Goal: Find specific page/section: Find specific page/section

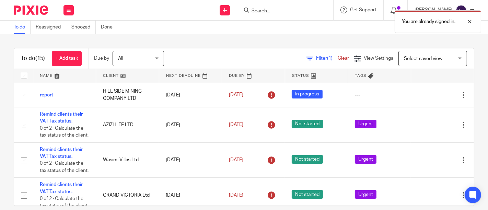
click at [255, 8] on div "You are already signed in." at bounding box center [362, 20] width 237 height 26
drag, startPoint x: 264, startPoint y: 8, endPoint x: 267, endPoint y: 11, distance: 3.9
click at [264, 9] on div "You are already signed in." at bounding box center [362, 20] width 237 height 26
drag, startPoint x: 267, startPoint y: 11, endPoint x: 273, endPoint y: 10, distance: 5.9
click at [270, 10] on div "You are already signed in." at bounding box center [362, 20] width 237 height 26
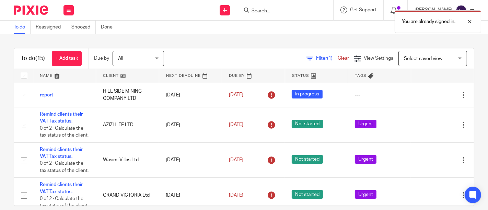
drag, startPoint x: 273, startPoint y: 10, endPoint x: 276, endPoint y: 9, distance: 3.8
click at [273, 11] on div "You are already signed in." at bounding box center [362, 20] width 237 height 26
drag, startPoint x: 276, startPoint y: 5, endPoint x: 275, endPoint y: 9, distance: 4.0
click at [275, 9] on body "Work Email Clients Team Reports Work Email Clients Team Reports Settings Send n…" at bounding box center [244, 105] width 488 height 210
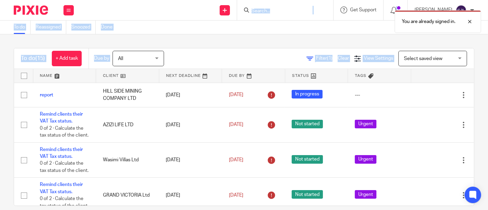
click at [313, 10] on div "You are already signed in." at bounding box center [362, 20] width 237 height 26
click at [248, 8] on div "You are already signed in." at bounding box center [362, 20] width 237 height 26
click at [265, 13] on div "You are already signed in." at bounding box center [362, 20] width 237 height 26
click at [325, 12] on div "You are already signed in." at bounding box center [362, 20] width 237 height 26
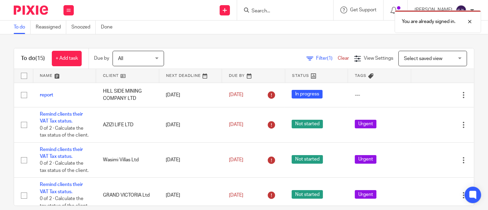
click at [301, 11] on div "You are already signed in." at bounding box center [362, 20] width 237 height 26
click at [256, 11] on input "Search" at bounding box center [282, 11] width 62 height 6
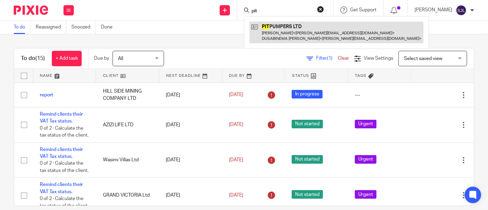
type input "pit"
click at [283, 32] on link at bounding box center [337, 32] width 174 height 21
click at [283, 33] on link at bounding box center [337, 32] width 174 height 21
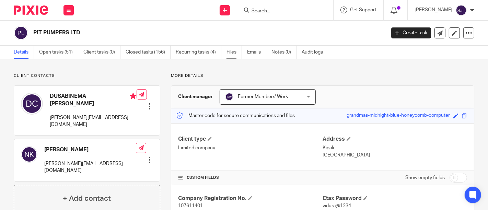
click at [231, 52] on link "Files" at bounding box center [234, 52] width 15 height 13
